Goal: Task Accomplishment & Management: Use online tool/utility

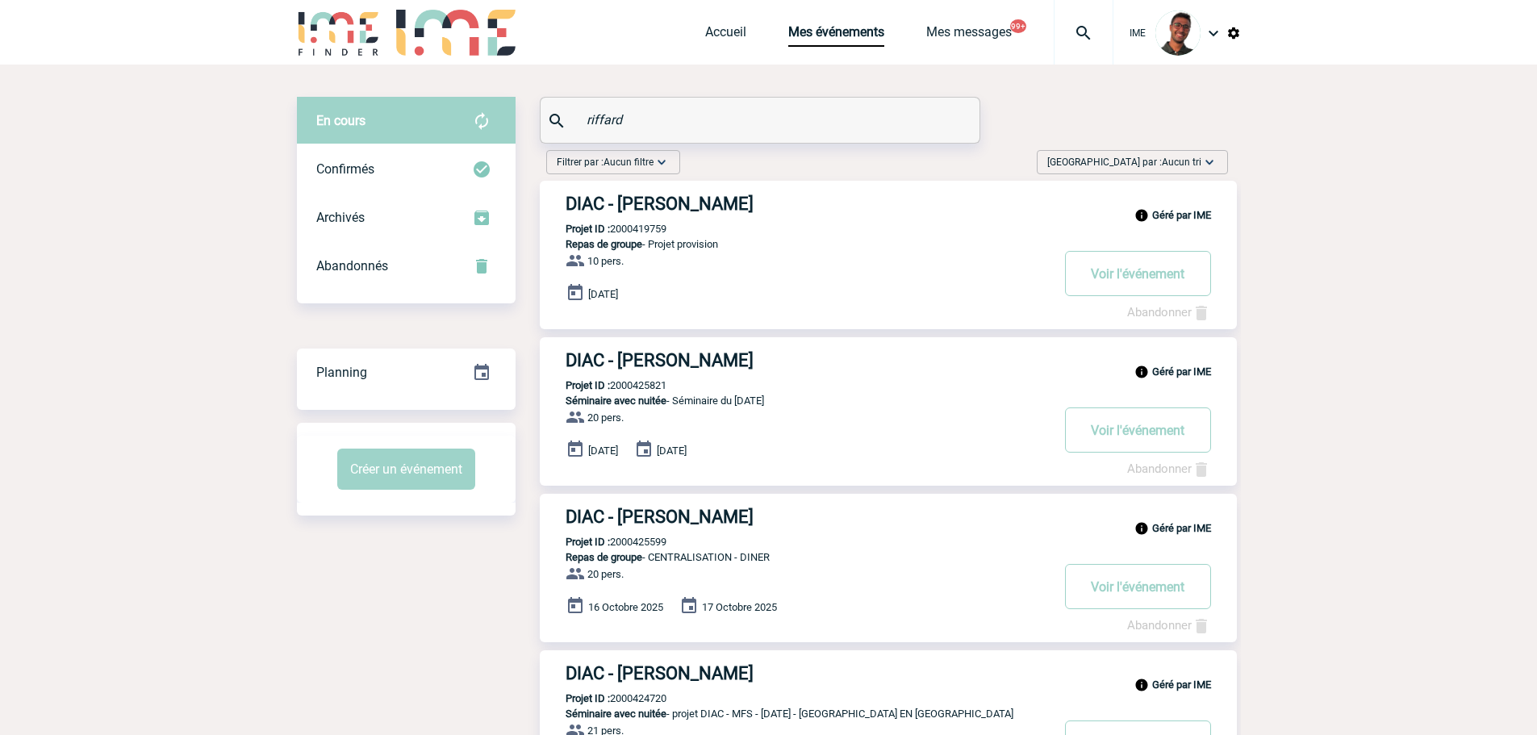
click at [623, 385] on p "Projet ID : 2000425821" at bounding box center [603, 385] width 127 height 12
copy p "2000425821"
click at [623, 385] on p "Projet ID : 2000425821" at bounding box center [603, 385] width 127 height 12
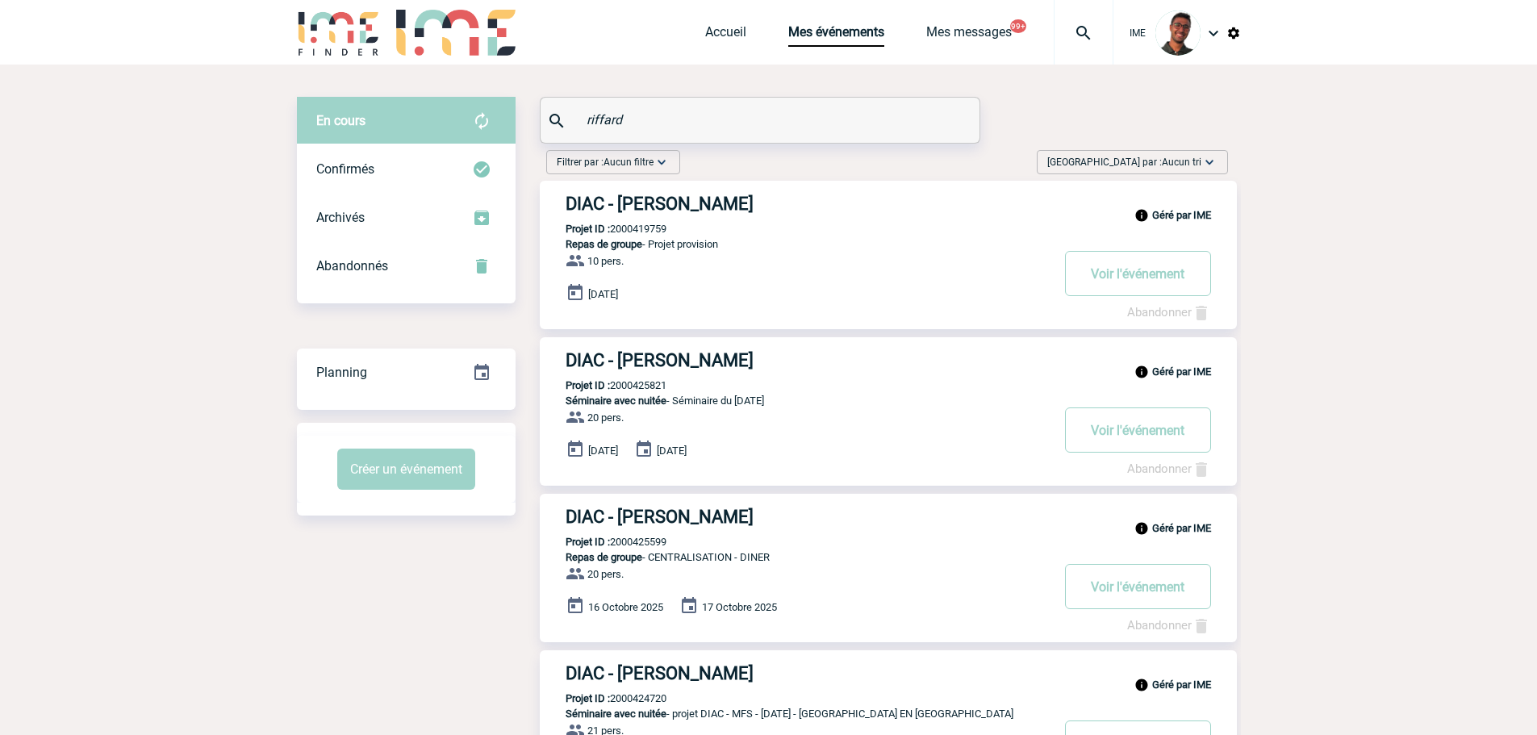
copy p "2000425821"
drag, startPoint x: 565, startPoint y: 118, endPoint x: 487, endPoint y: 123, distance: 78.4
paste input "SOLER"
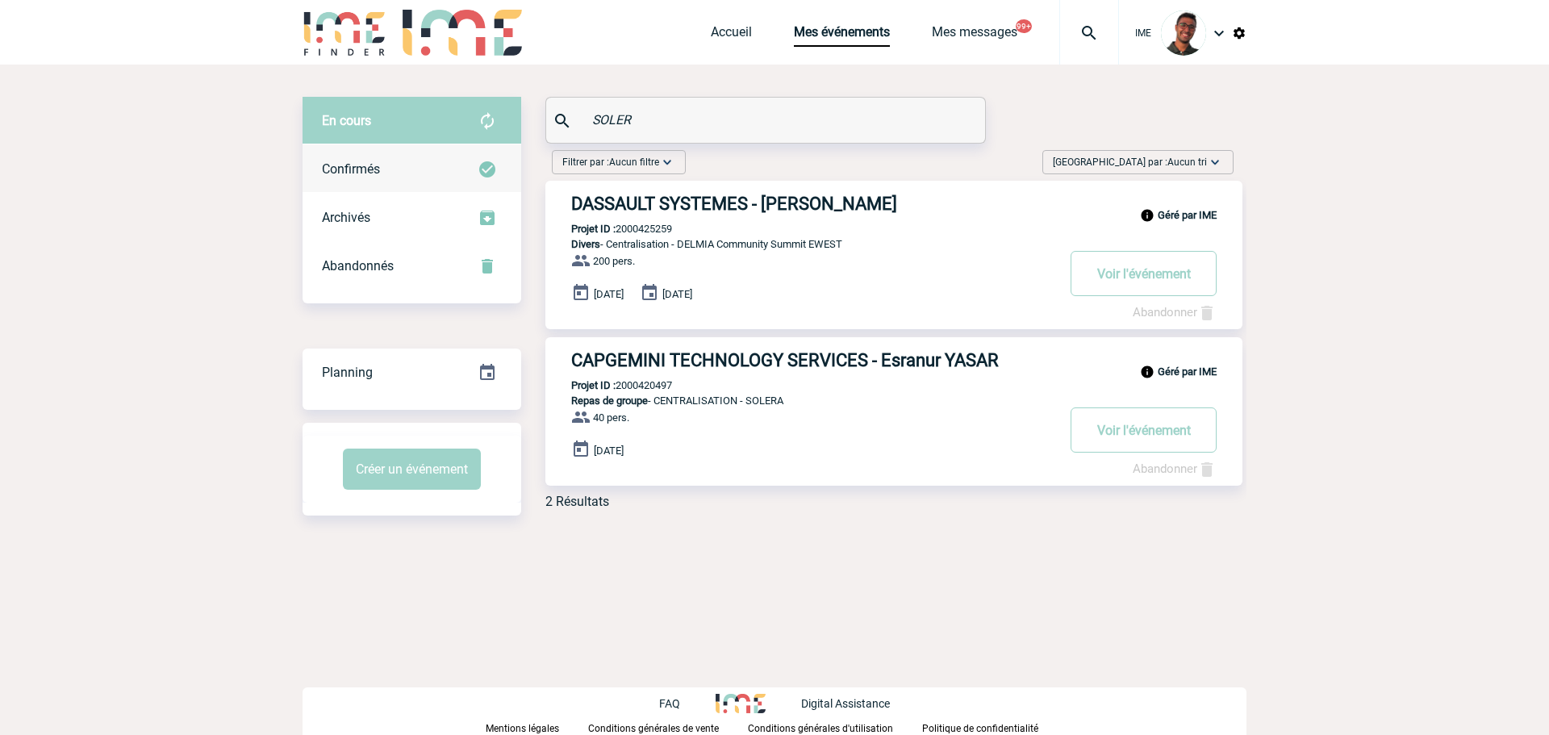
click at [439, 175] on div "Confirmés" at bounding box center [412, 169] width 219 height 48
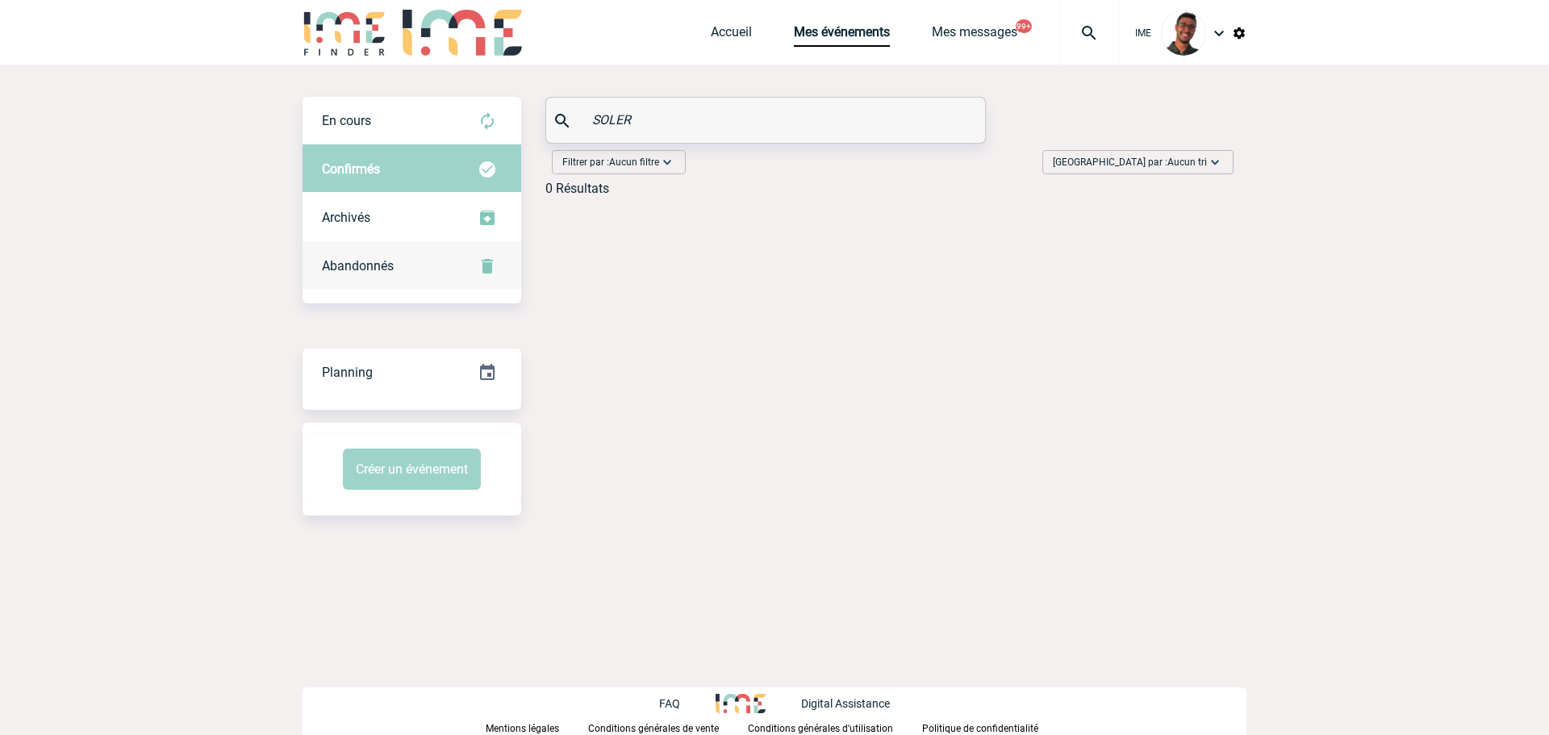
click at [401, 262] on div "Abandonnés" at bounding box center [412, 266] width 219 height 48
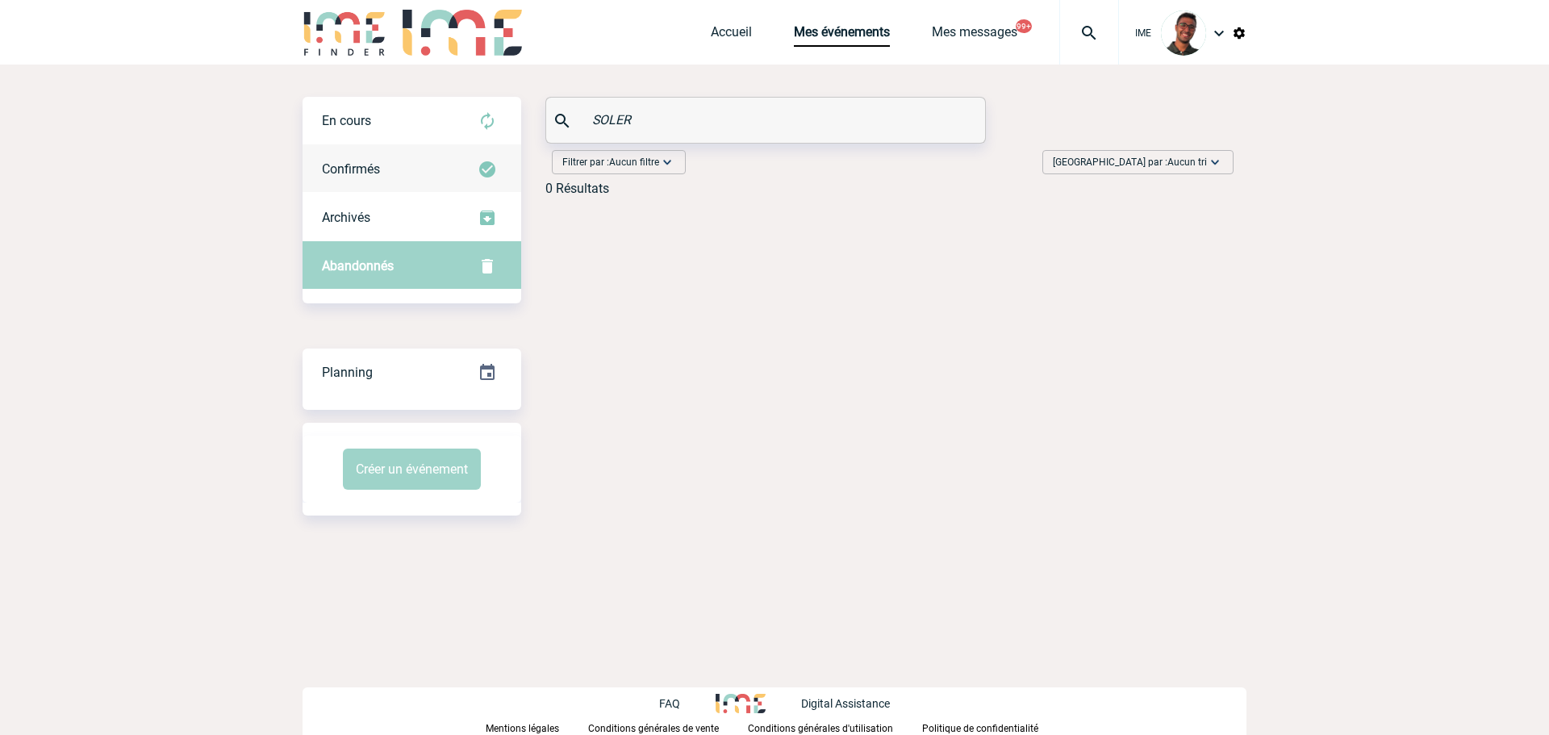
click at [460, 174] on div "Confirmés" at bounding box center [412, 169] width 219 height 48
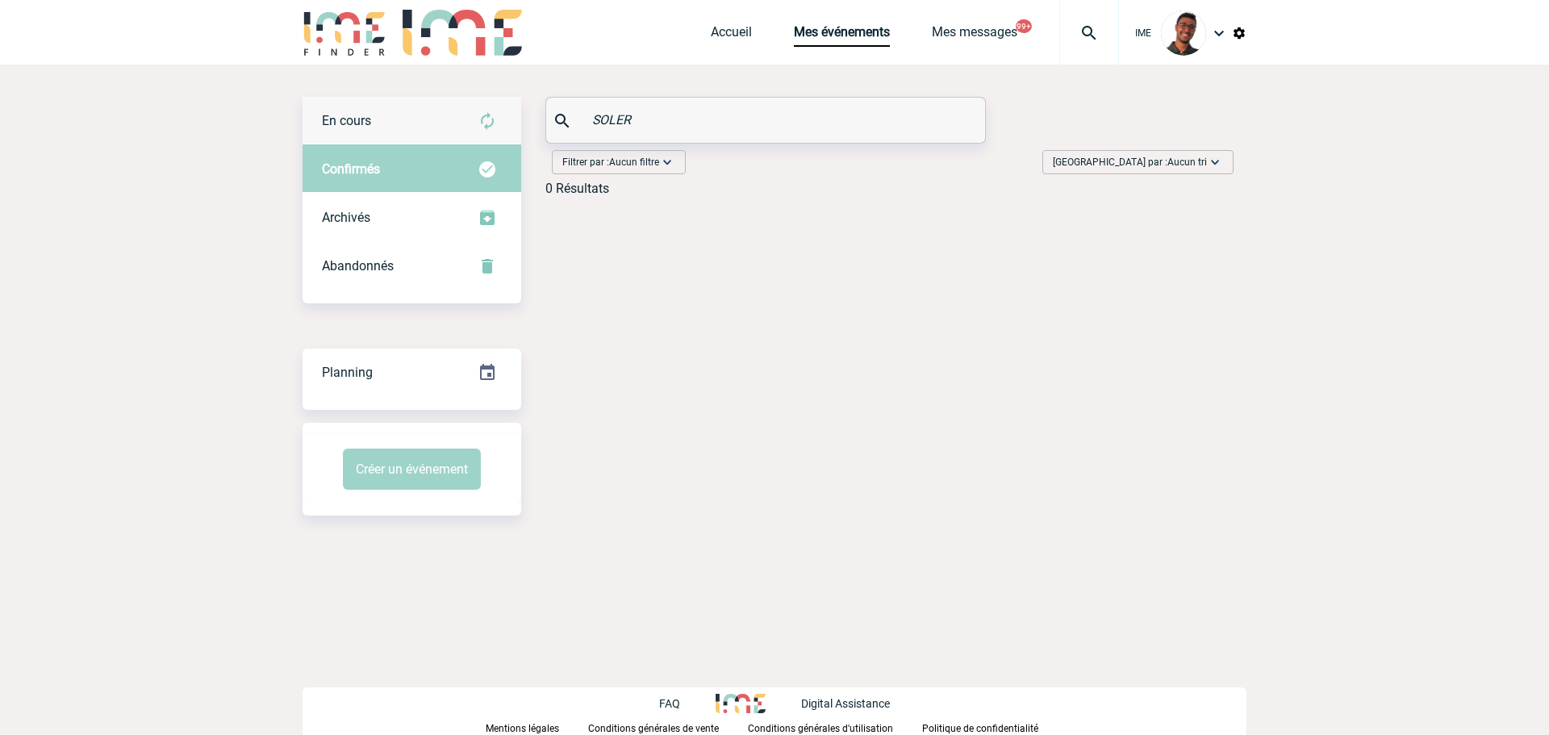
click at [487, 123] on img at bounding box center [487, 120] width 19 height 19
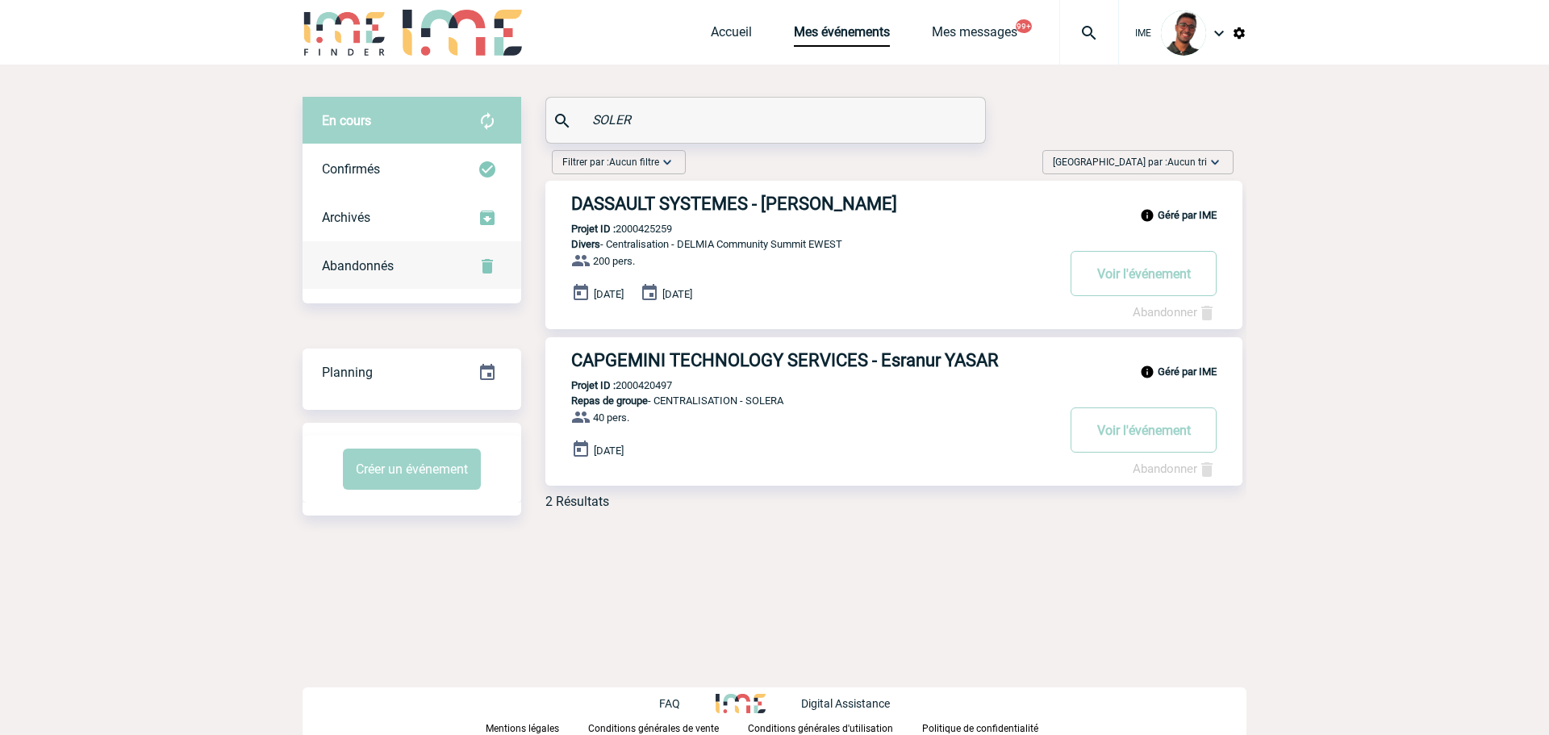
click at [487, 261] on img at bounding box center [487, 266] width 19 height 19
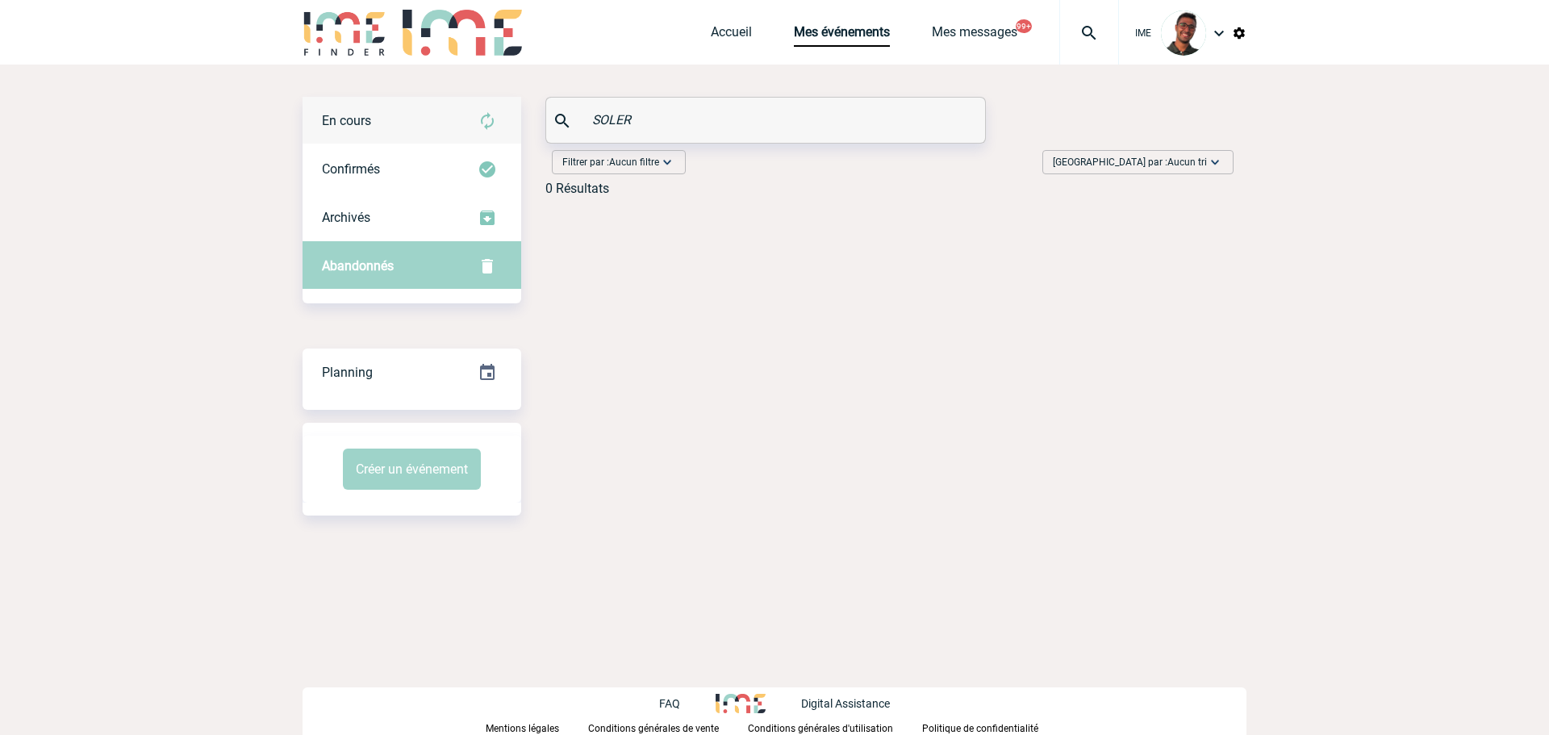
click at [460, 125] on div "En cours" at bounding box center [412, 121] width 219 height 48
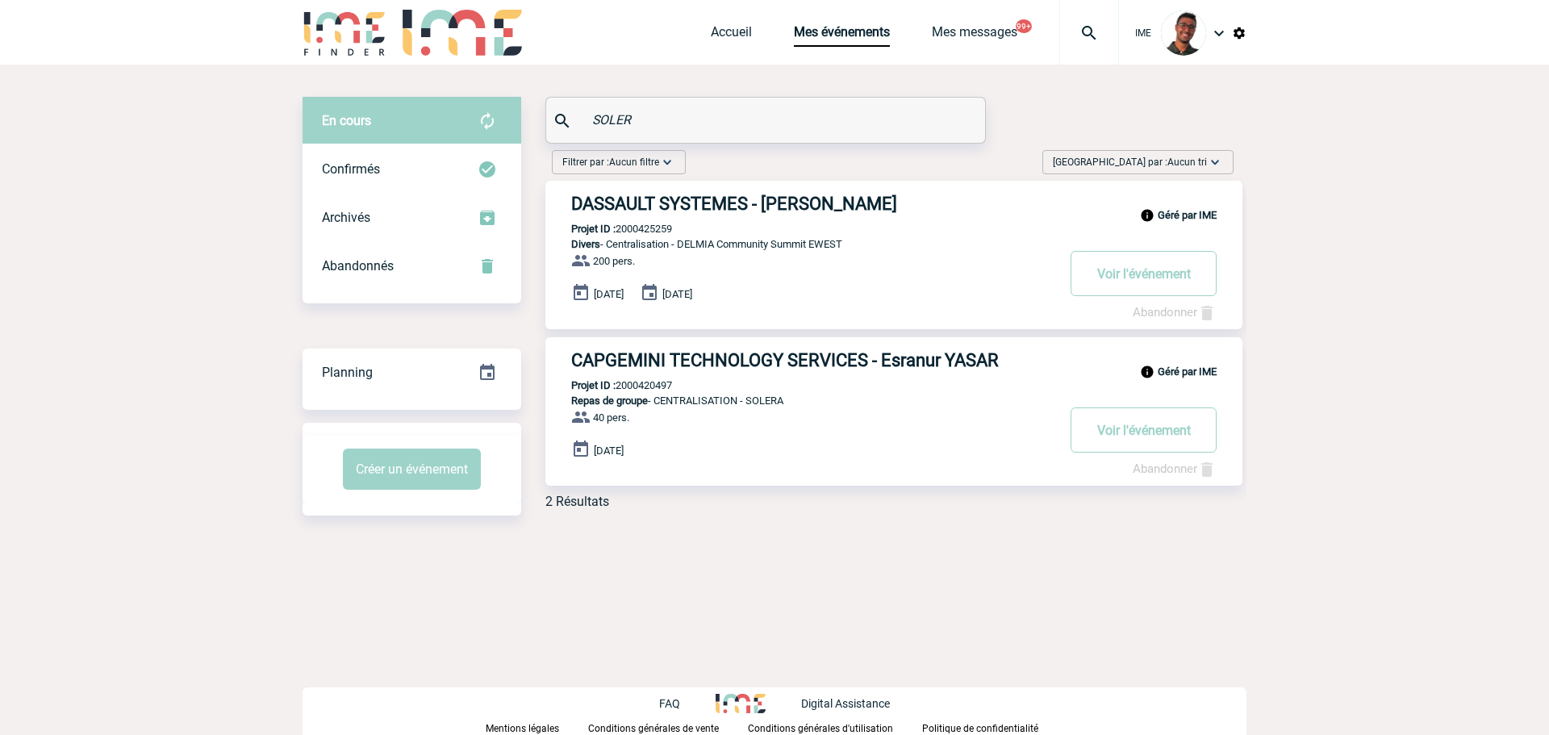
drag, startPoint x: 690, startPoint y: 122, endPoint x: 521, endPoint y: 134, distance: 169.1
click at [521, 134] on div "En cours En cours Confirmés Archivés Abandonnés En cours Confirmés Archivés Aba…" at bounding box center [775, 309] width 944 height 425
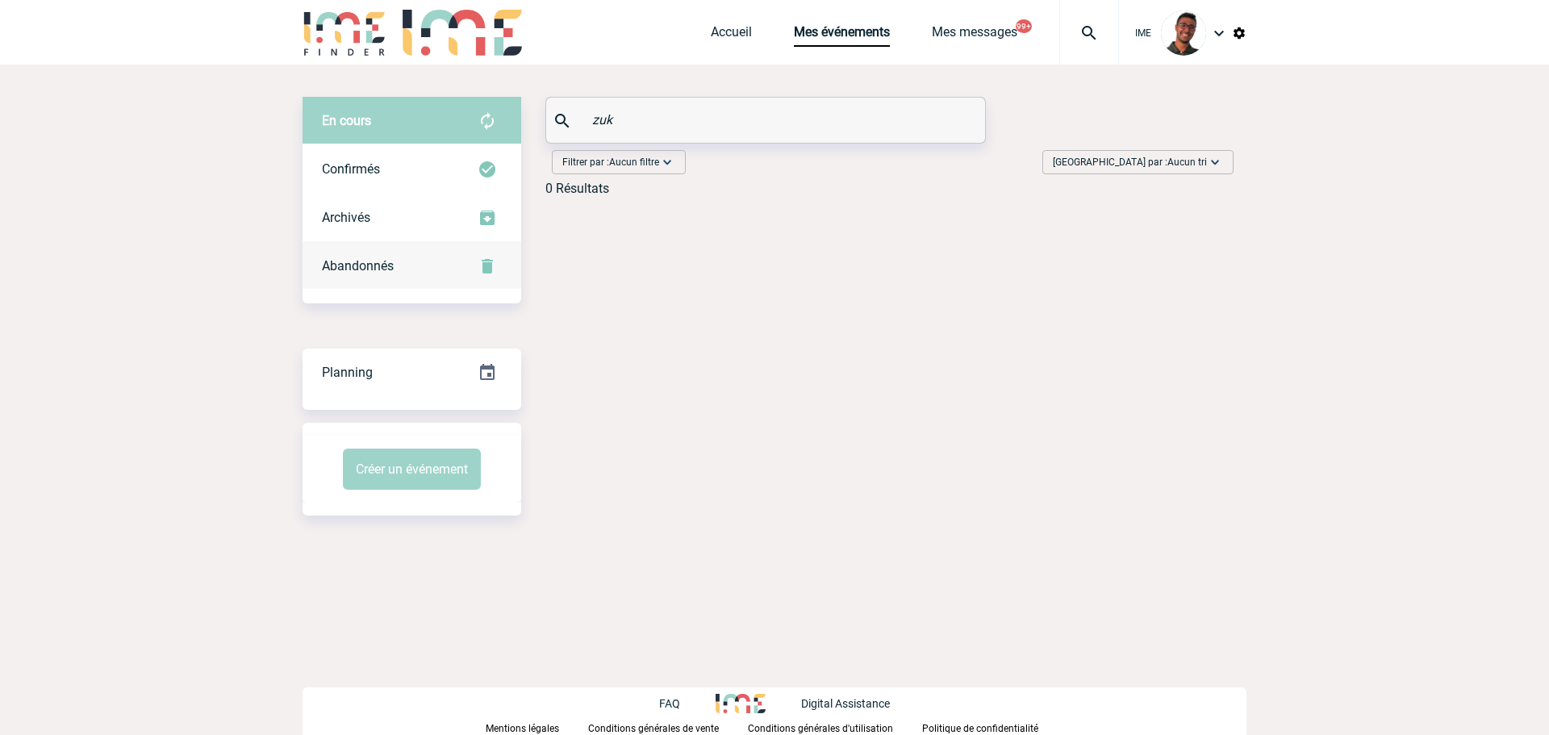
type input "zuk"
click at [420, 269] on div "Abandonnés" at bounding box center [412, 266] width 219 height 48
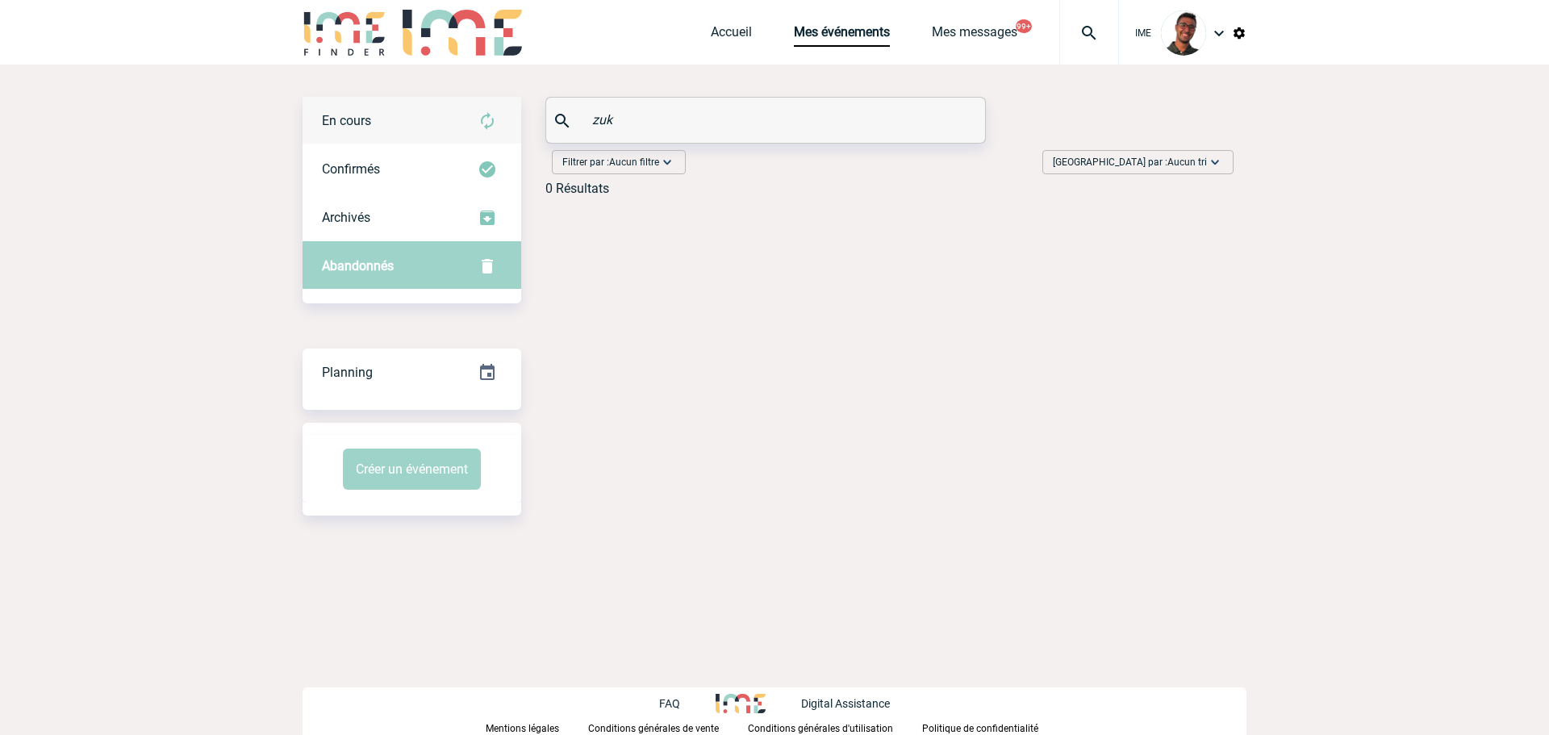
click at [487, 121] on img at bounding box center [487, 120] width 19 height 19
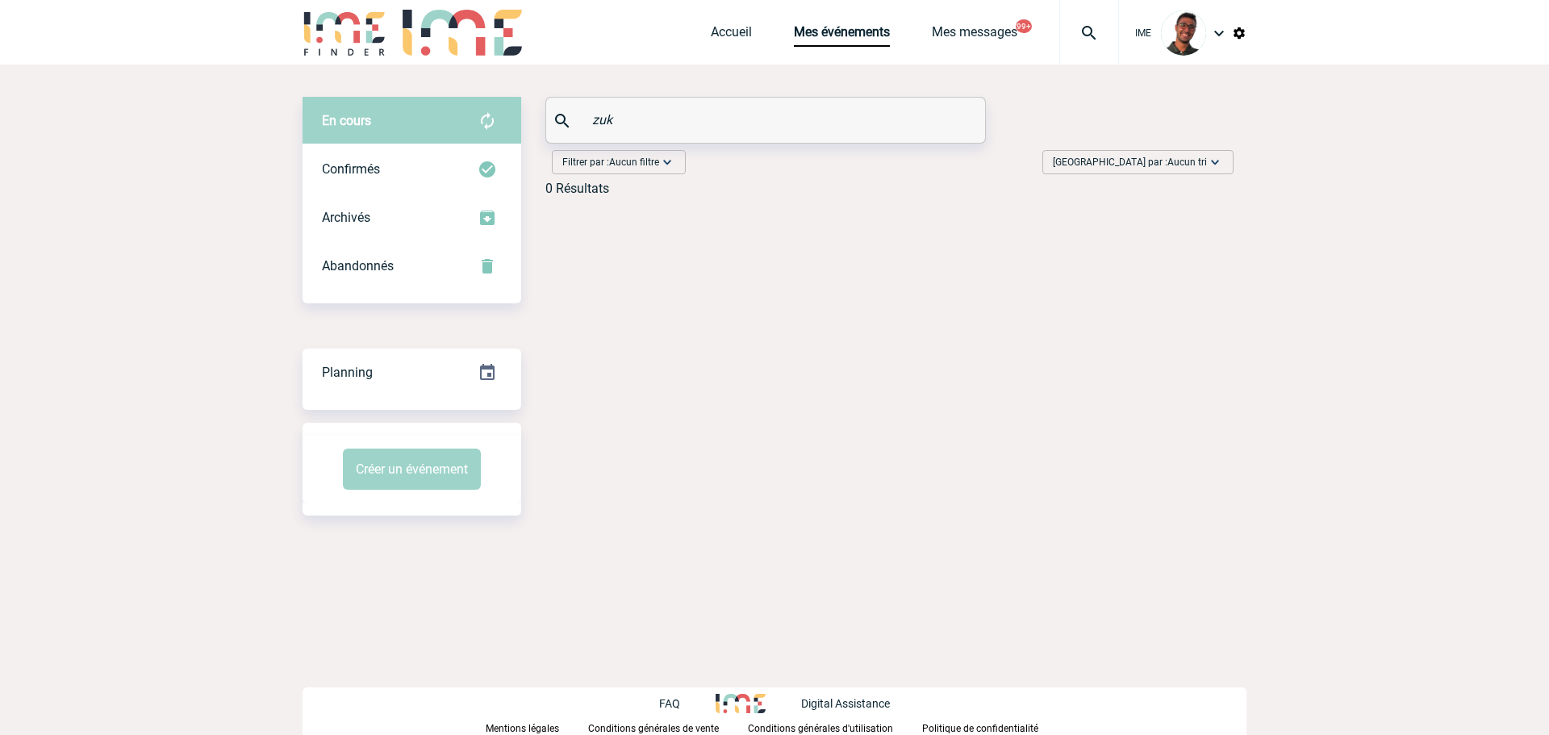
drag, startPoint x: 641, startPoint y: 112, endPoint x: 512, endPoint y: 136, distance: 130.4
click at [512, 136] on div "En cours En cours Confirmés Archivés Abandonnés En cours Confirmés Archivés Aba…" at bounding box center [775, 153] width 944 height 112
click at [487, 124] on img at bounding box center [487, 120] width 19 height 19
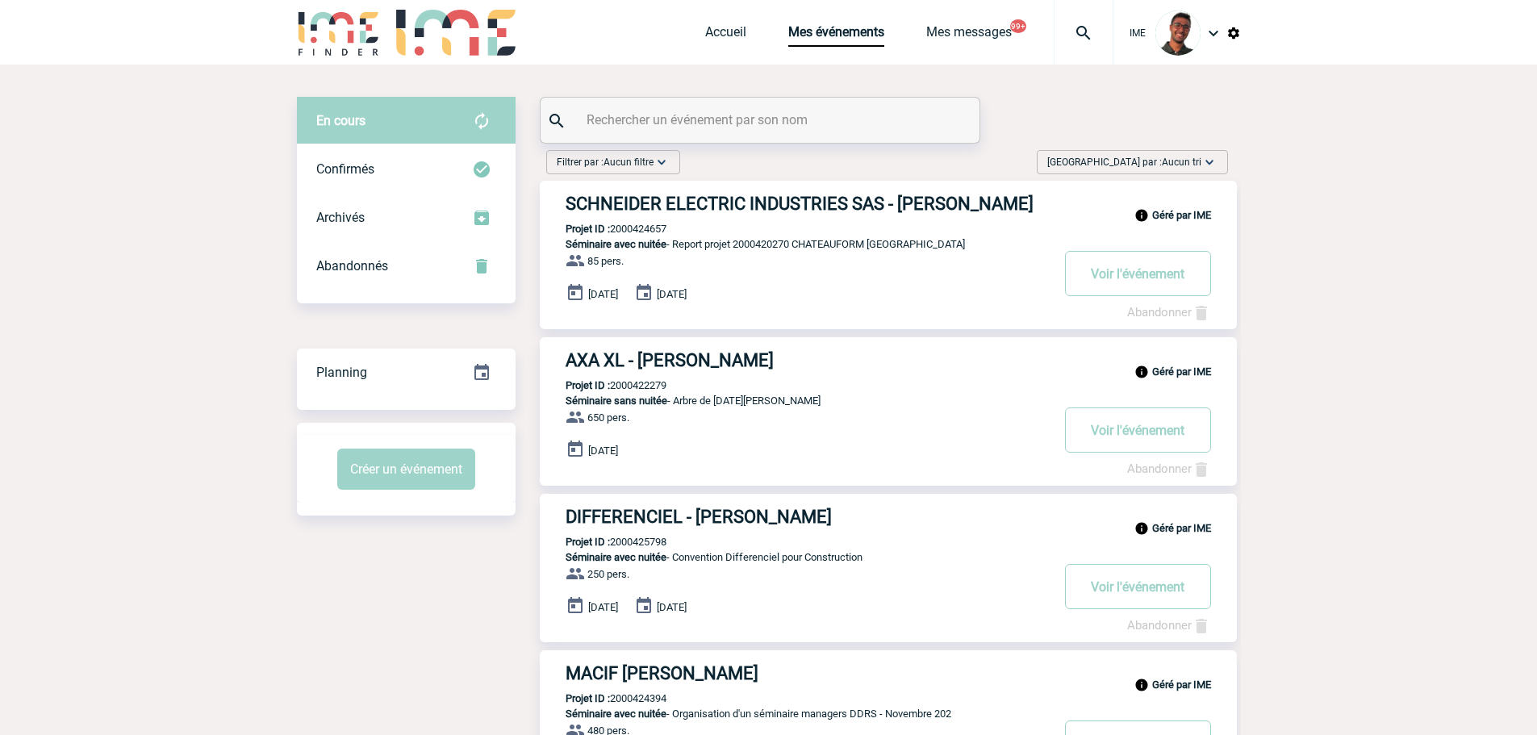
drag, startPoint x: 729, startPoint y: 523, endPoint x: 830, endPoint y: 536, distance: 101.7
click at [830, 536] on div "Géré par IME DIFFERENCIEL - Mercedes LOPEZ Projet ID : 2000425798 Séminaire ave…" at bounding box center [888, 568] width 697 height 148
click at [583, 126] on input "text" at bounding box center [762, 119] width 359 height 23
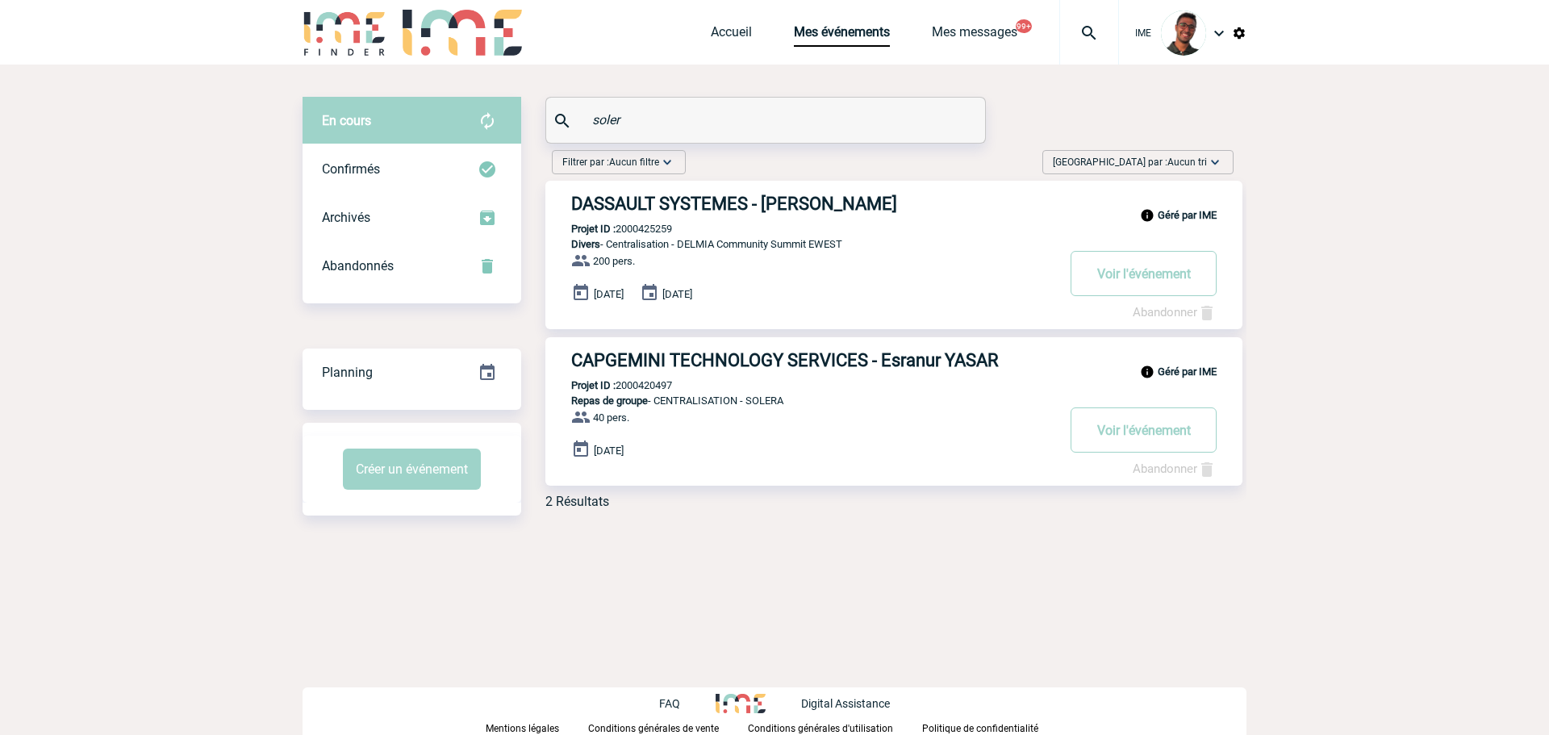
click at [628, 224] on div "Géré par IME DASSAULT SYSTEMES - Ashley SOLER Projet ID : 2000425259 Divers - C…" at bounding box center [893, 255] width 697 height 148
click at [629, 227] on p "Projet ID : 2000425259" at bounding box center [608, 229] width 127 height 12
copy p "2000425259"
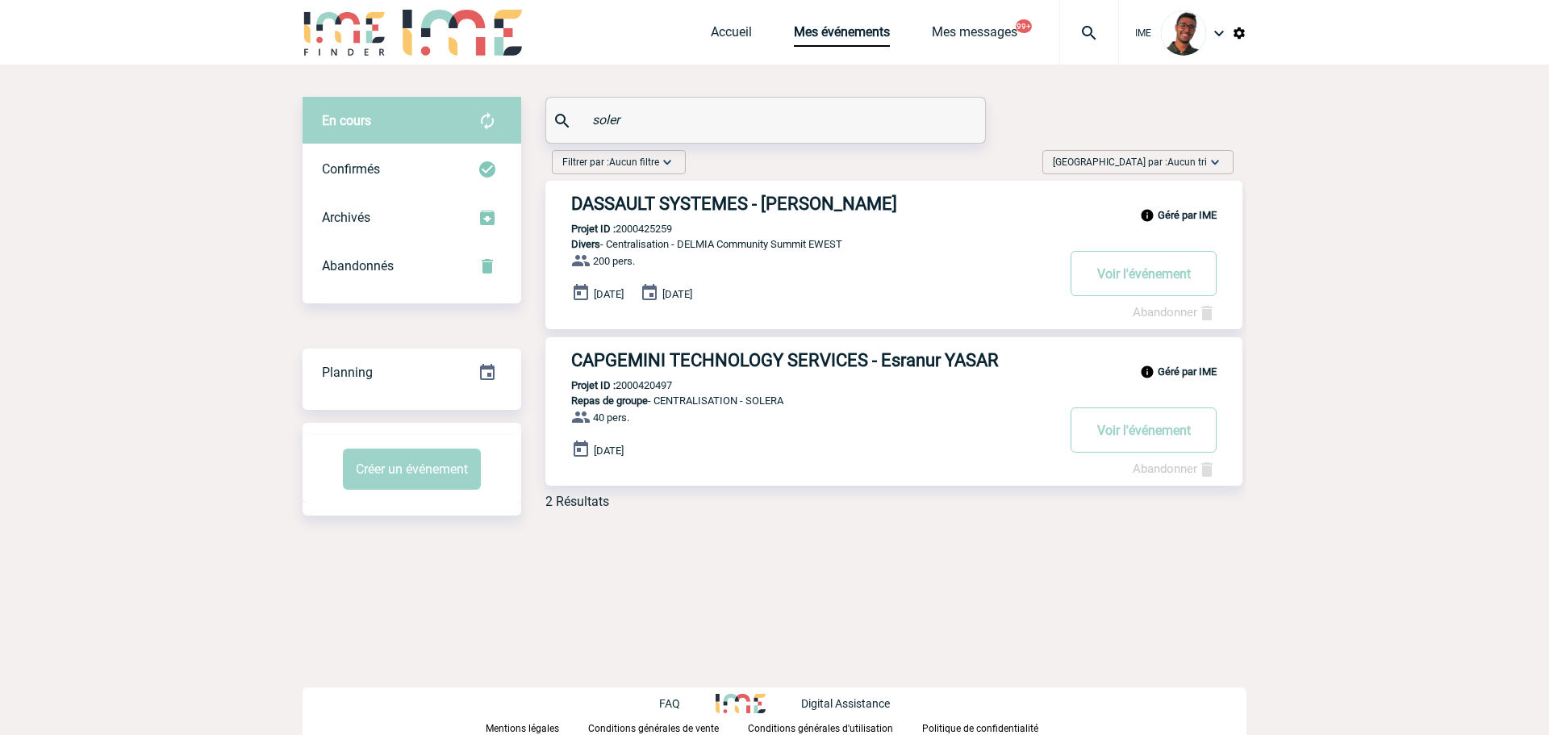
drag, startPoint x: 644, startPoint y: 115, endPoint x: 603, endPoint y: 118, distance: 41.2
click at [603, 118] on input "soler" at bounding box center [767, 119] width 359 height 23
type input "s"
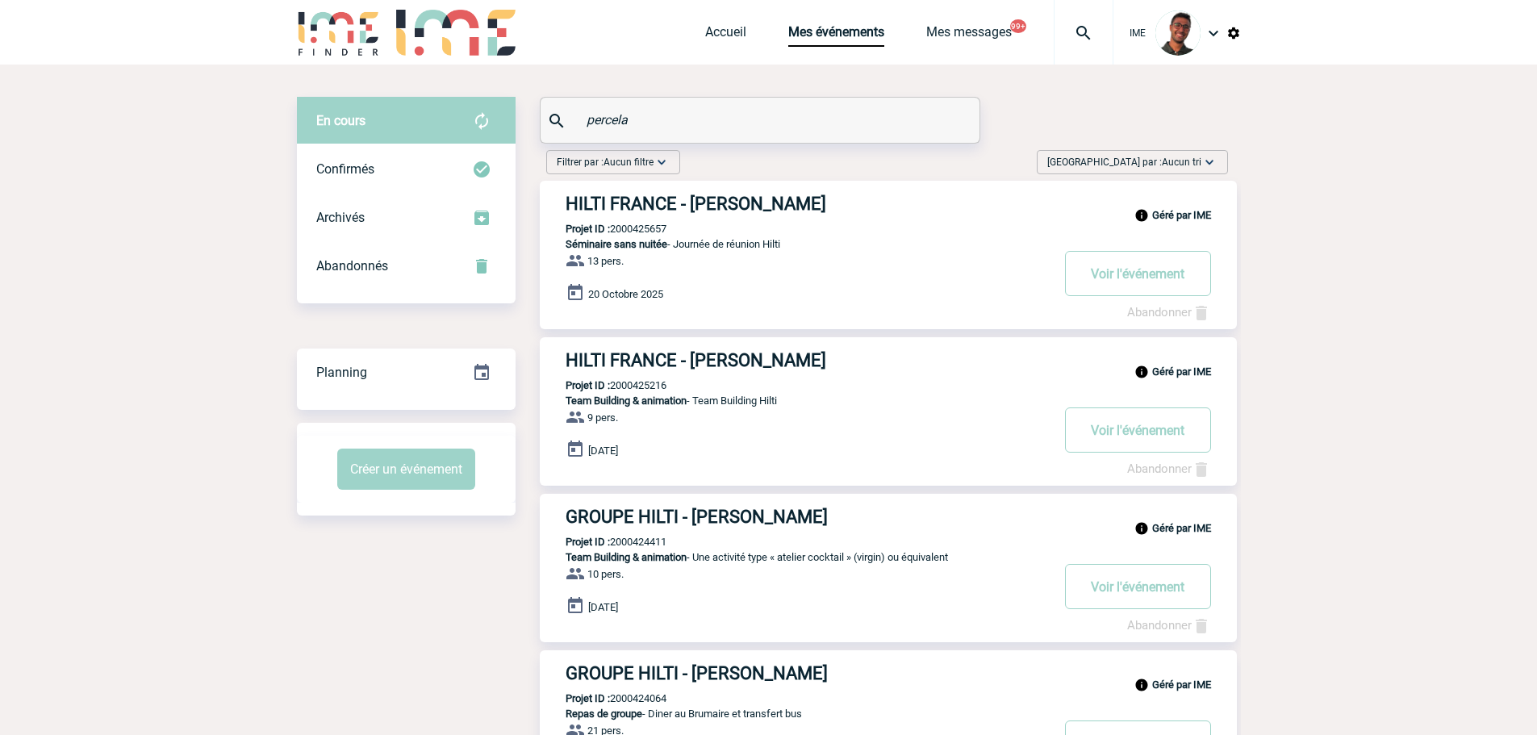
type input "percela"
click at [637, 232] on p "Projet ID : 2000425657" at bounding box center [603, 229] width 127 height 12
copy p "2000425657"
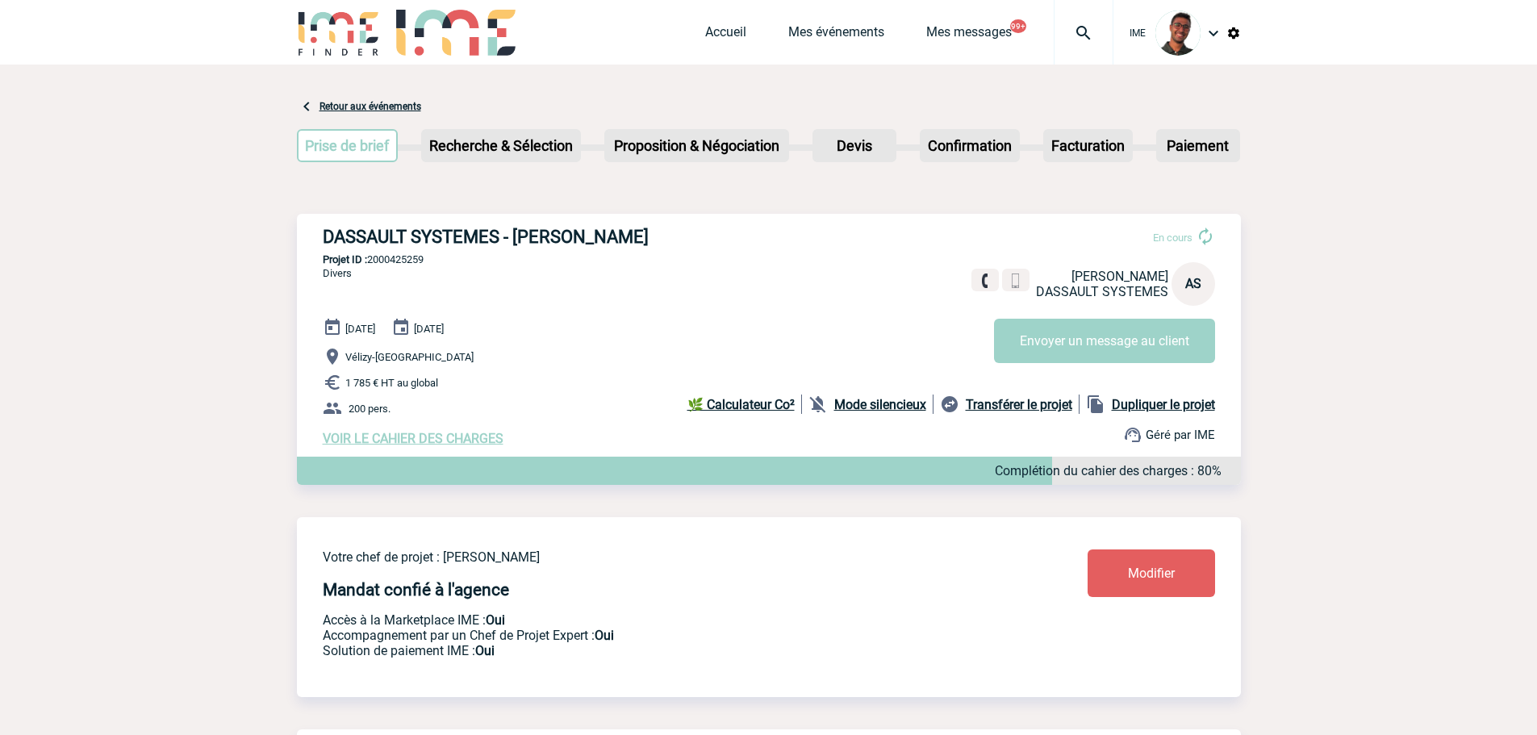
click at [416, 265] on p "Projet ID : 2000425259" at bounding box center [769, 259] width 944 height 12
copy p "2000425259"
click at [495, 244] on h3 "DASSAULT SYSTEMES - Ashley SOLER" at bounding box center [565, 237] width 484 height 20
